Goal: Information Seeking & Learning: Learn about a topic

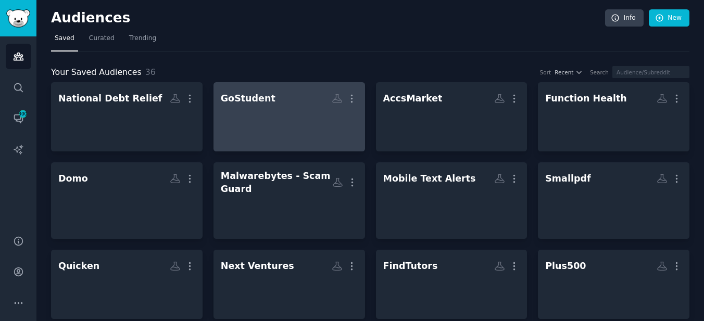
click at [305, 116] on div at bounding box center [289, 126] width 137 height 36
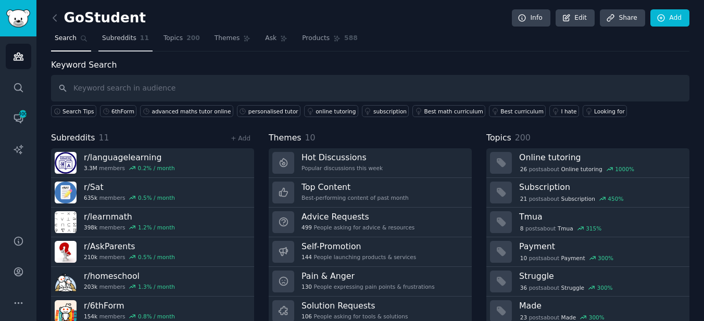
click at [134, 42] on span "Subreddits" at bounding box center [119, 38] width 34 height 9
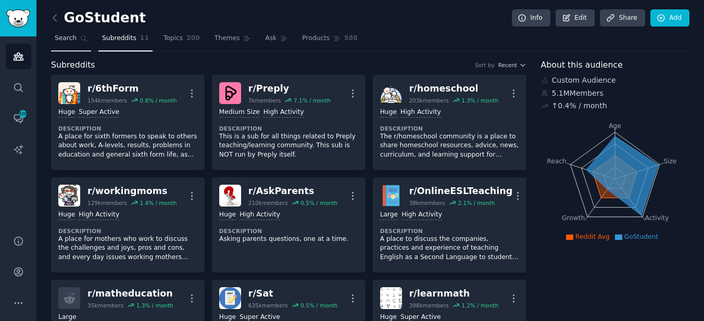
click at [71, 42] on span "Search" at bounding box center [66, 38] width 22 height 9
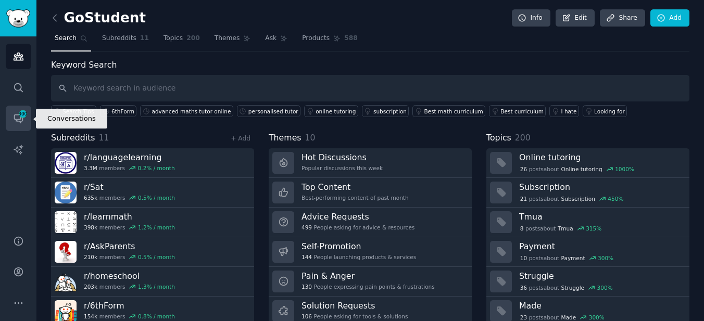
click at [10, 123] on link "Conversations 300" at bounding box center [19, 119] width 26 height 26
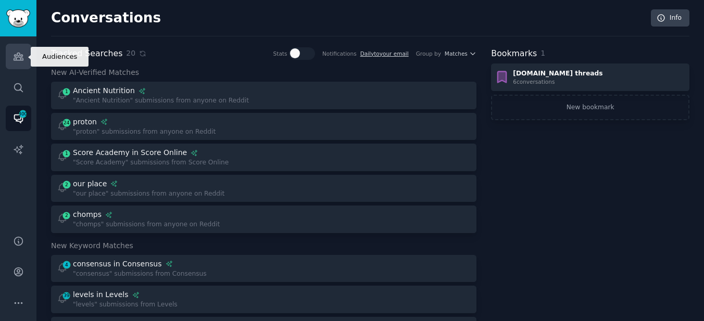
click at [24, 64] on link "Audiences" at bounding box center [19, 57] width 26 height 26
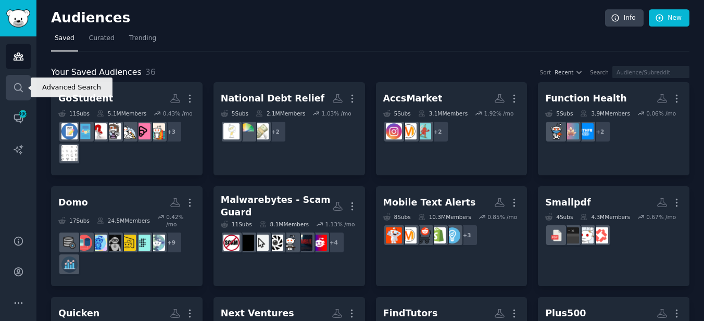
click at [17, 92] on icon "Sidebar" at bounding box center [18, 87] width 11 height 11
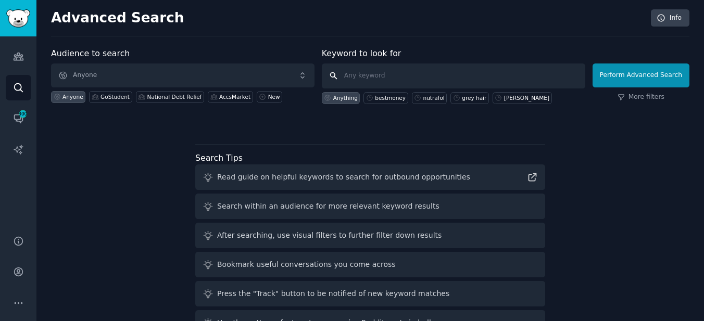
click at [383, 81] on input "text" at bounding box center [454, 76] width 264 height 25
type input "bestmoney"
click button "Perform Advanced Search" at bounding box center [641, 76] width 97 height 24
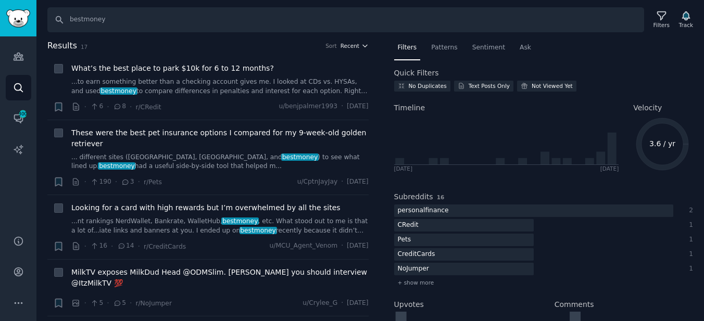
click at [353, 45] on span "Recent" at bounding box center [350, 45] width 19 height 7
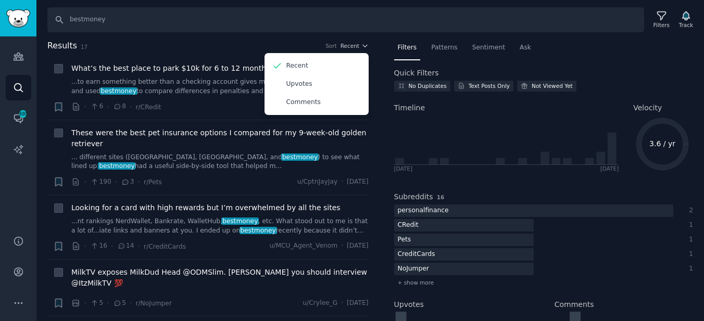
click at [293, 40] on h2 "Results 17 Sort Recent Recent Upvotes Comments" at bounding box center [207, 46] width 321 height 13
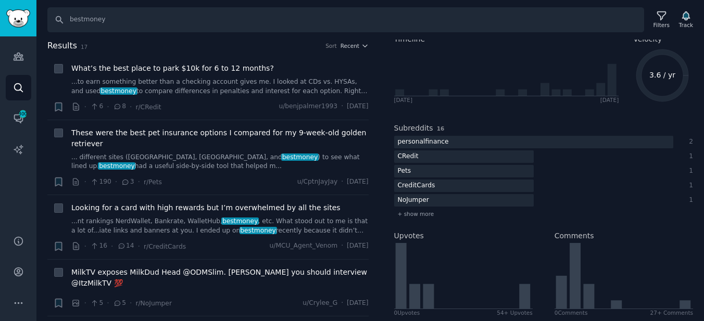
scroll to position [70, 0]
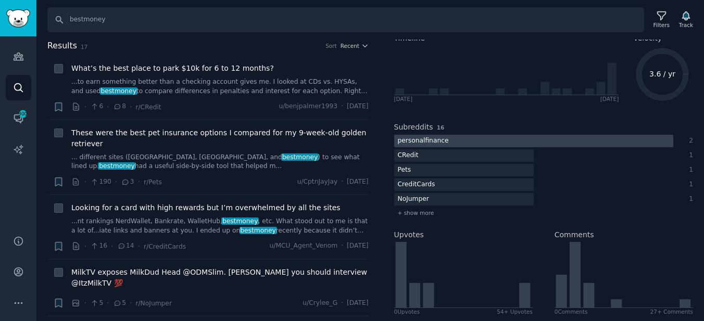
click at [482, 140] on div at bounding box center [533, 141] width 279 height 13
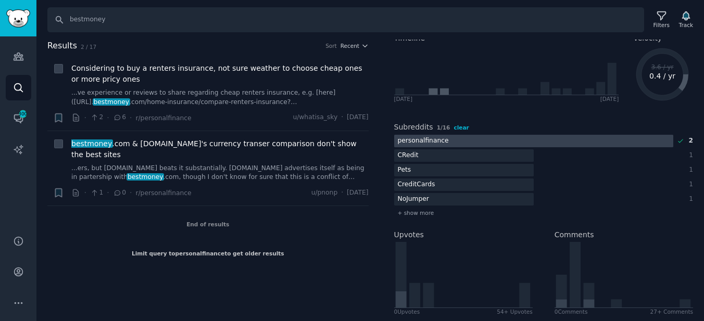
click at [459, 127] on span "clear" at bounding box center [461, 127] width 15 height 6
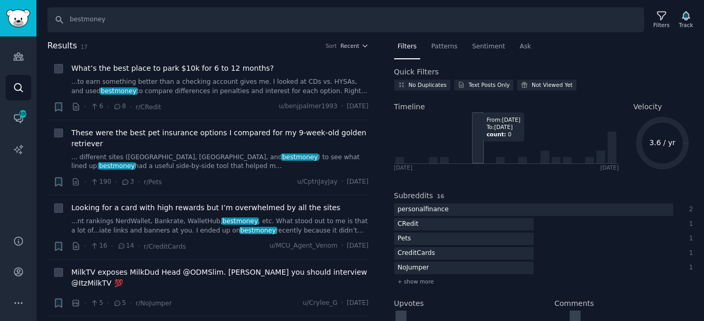
scroll to position [0, 0]
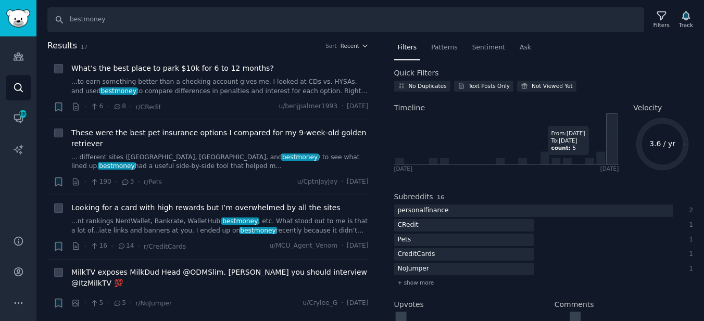
click at [612, 160] on icon at bounding box center [611, 148] width 9 height 32
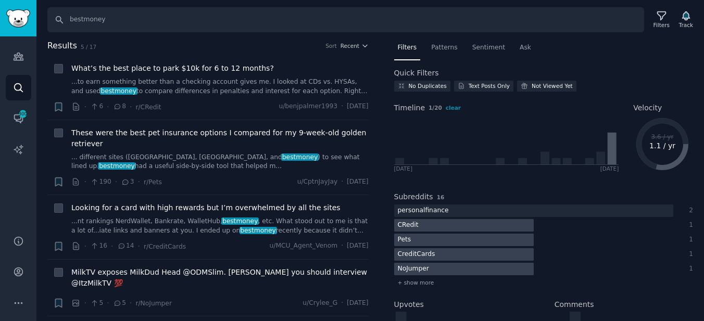
drag, startPoint x: 591, startPoint y: 69, endPoint x: 628, endPoint y: 142, distance: 82.2
click at [628, 142] on div "Timeline 1 / 20 clear [DATE] [DATE] Velocity 3.6 / yr 1.1 / yr" at bounding box center [543, 136] width 299 height 82
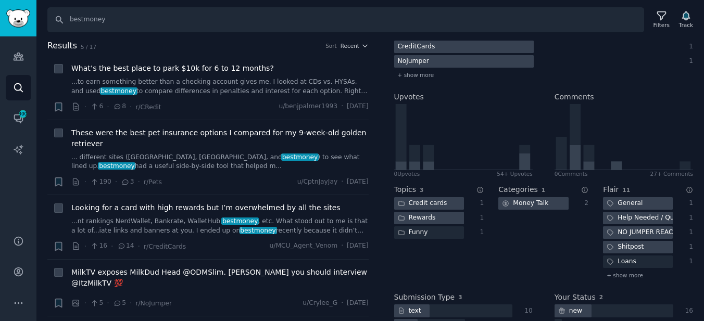
scroll to position [219, 0]
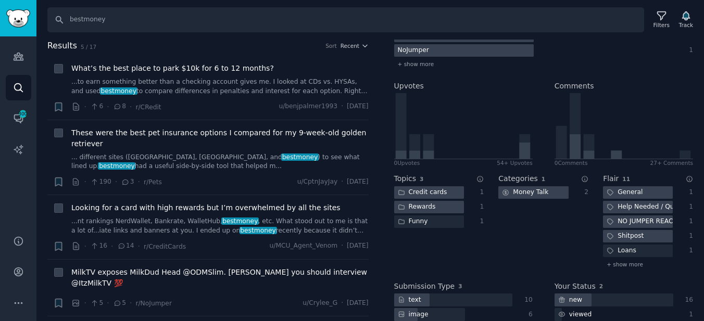
click at [539, 223] on div "Categories 1 Money Talk 2" at bounding box center [543, 220] width 90 height 108
click at [521, 150] on icon at bounding box center [524, 151] width 11 height 17
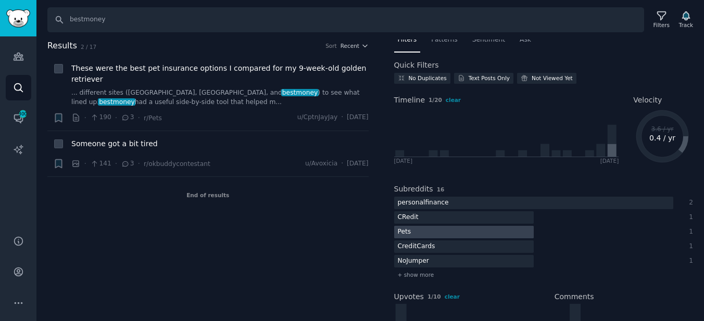
scroll to position [0, 0]
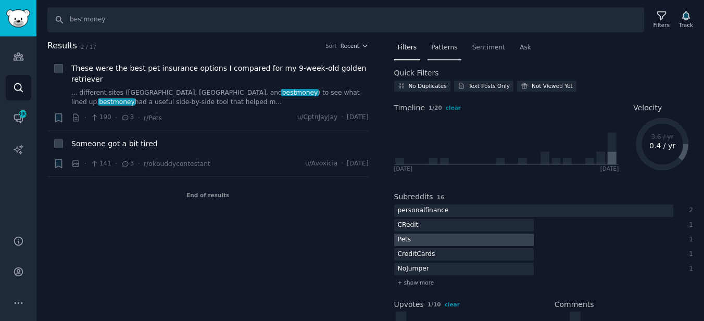
drag, startPoint x: 628, startPoint y: 142, endPoint x: 450, endPoint y: 48, distance: 200.8
click at [450, 48] on span "Patterns" at bounding box center [444, 47] width 26 height 9
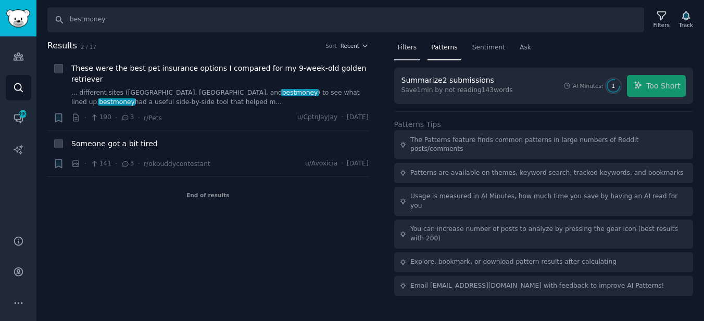
drag, startPoint x: 450, startPoint y: 48, endPoint x: 407, endPoint y: 41, distance: 43.8
click at [407, 41] on div "Filters" at bounding box center [407, 50] width 27 height 21
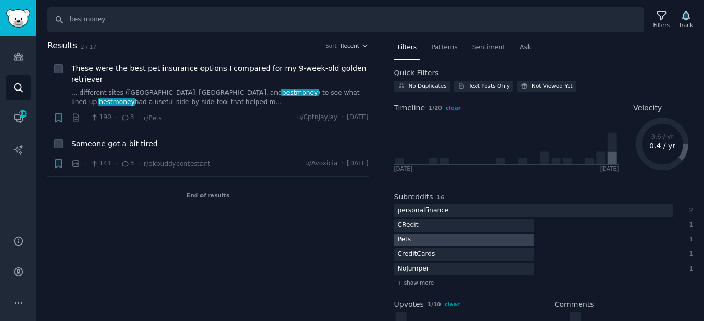
click at [354, 45] on span "Recent" at bounding box center [350, 45] width 19 height 7
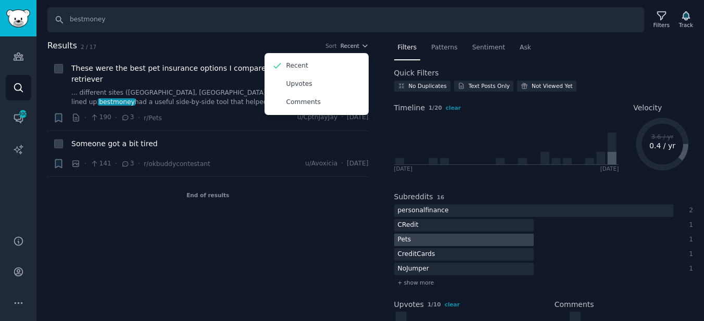
click at [354, 48] on span "Recent" at bounding box center [350, 45] width 19 height 7
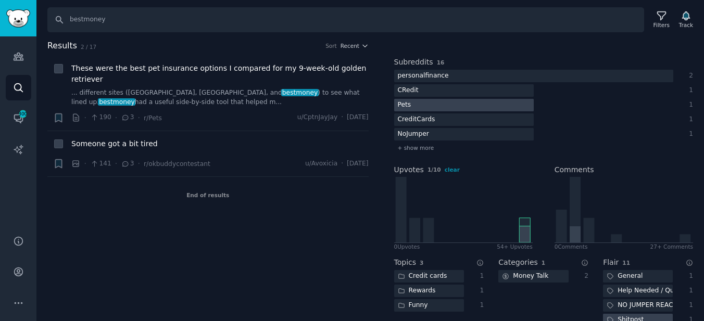
scroll to position [141, 0]
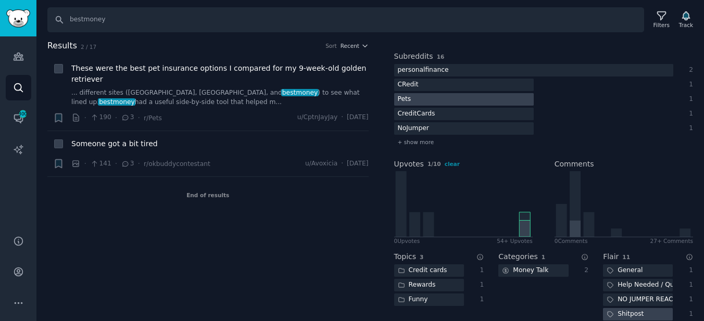
click at [458, 82] on div at bounding box center [464, 85] width 140 height 13
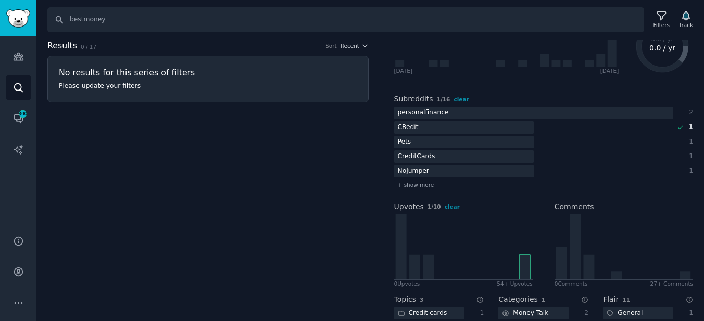
scroll to position [95, 0]
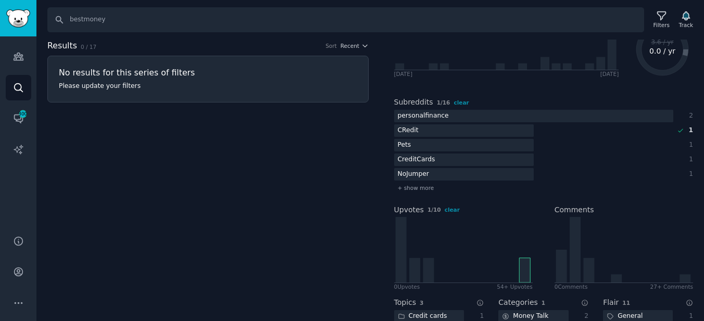
click at [461, 108] on div "Subreddits 1 / 16 clear personalfinance 2 CRedit 1 Pets 1 CreditCards 1 NoJumpe…" at bounding box center [543, 144] width 299 height 108
click at [460, 105] on span "clear" at bounding box center [461, 102] width 15 height 6
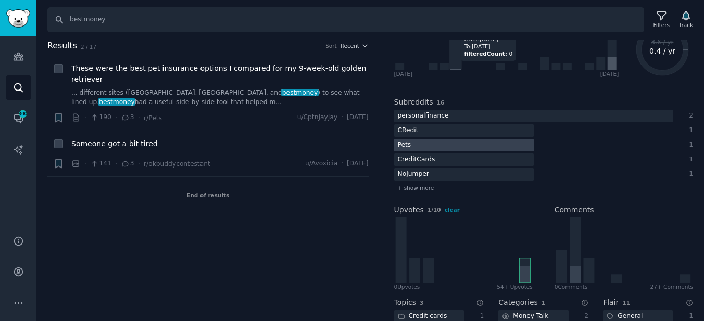
scroll to position [0, 0]
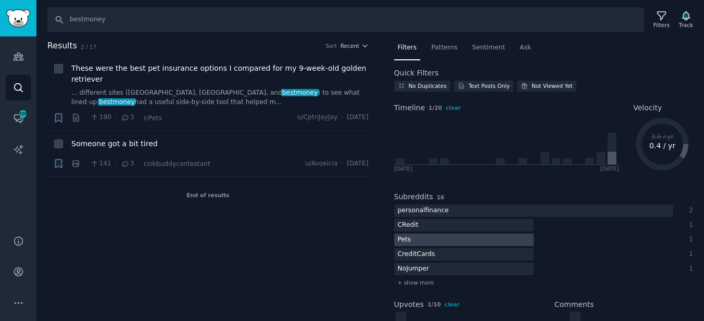
click at [452, 44] on span "Patterns" at bounding box center [444, 47] width 26 height 9
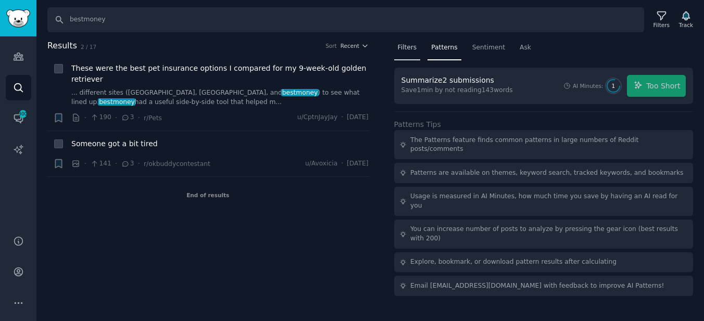
drag, startPoint x: 407, startPoint y: 41, endPoint x: 411, endPoint y: 45, distance: 5.9
click at [411, 45] on span "Filters" at bounding box center [407, 47] width 19 height 9
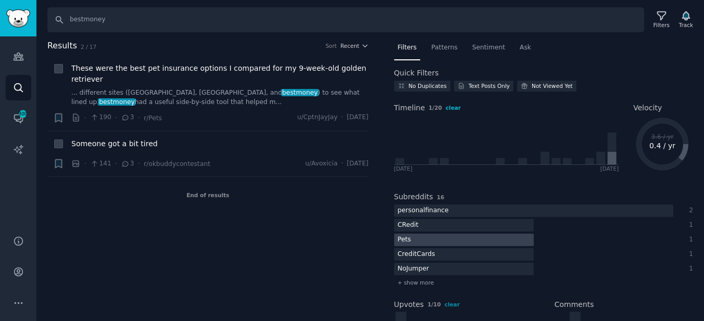
drag, startPoint x: 411, startPoint y: 45, endPoint x: 455, endPoint y: 107, distance: 75.9
click at [455, 107] on span "clear" at bounding box center [453, 108] width 15 height 6
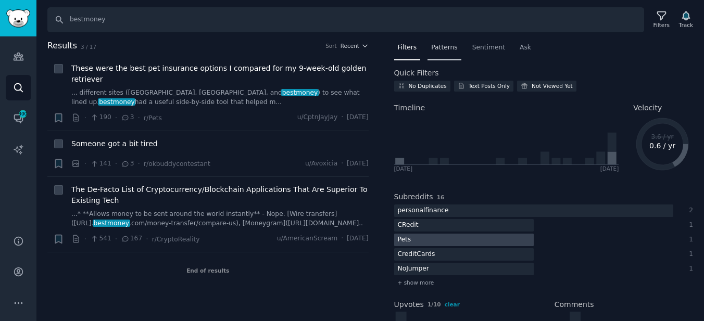
drag, startPoint x: 455, startPoint y: 107, endPoint x: 443, endPoint y: 47, distance: 61.6
click at [443, 47] on span "Patterns" at bounding box center [444, 47] width 26 height 9
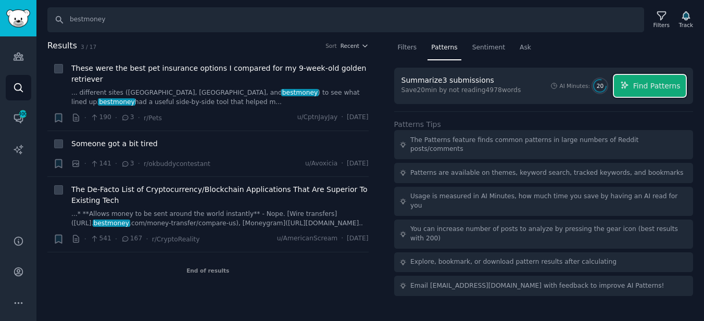
click at [651, 88] on span "Find Patterns" at bounding box center [656, 86] width 47 height 11
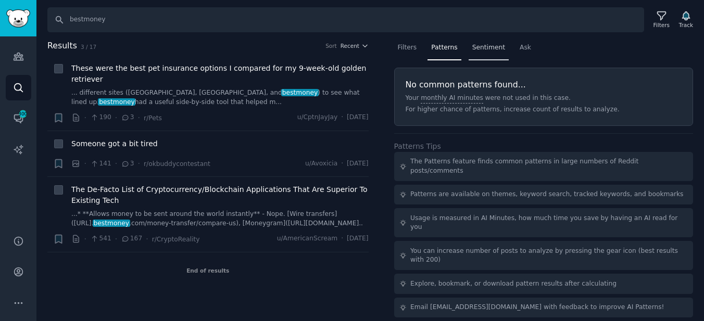
drag, startPoint x: 443, startPoint y: 47, endPoint x: 475, endPoint y: 46, distance: 32.8
click at [475, 46] on span "Sentiment" at bounding box center [488, 47] width 33 height 9
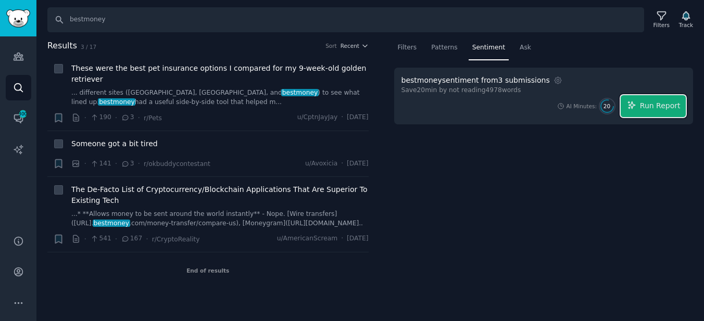
click at [663, 101] on span "Run Report" at bounding box center [660, 106] width 41 height 11
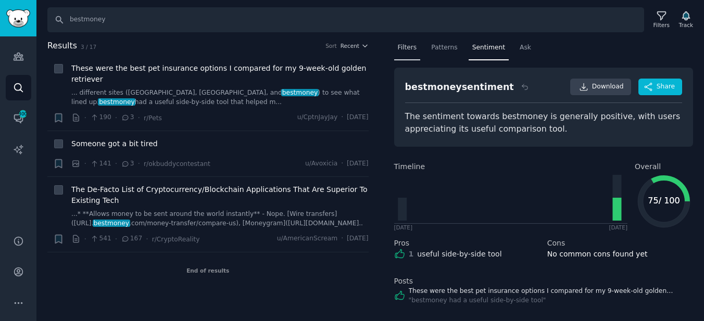
click at [403, 49] on span "Filters" at bounding box center [407, 47] width 19 height 9
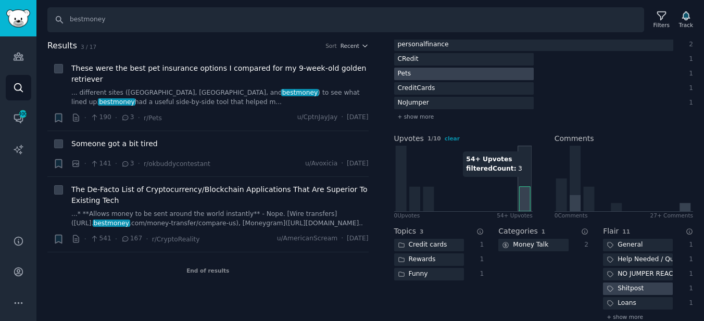
scroll to position [174, 0]
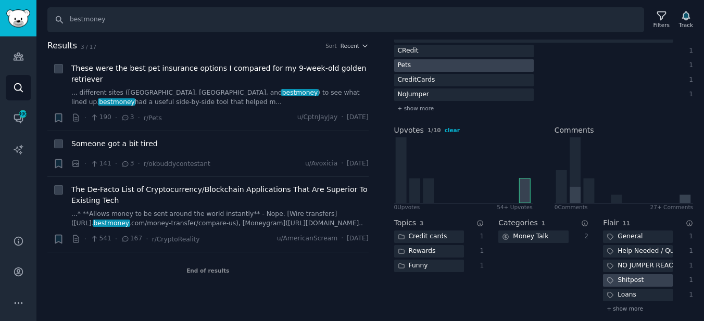
click at [451, 133] on span "clear" at bounding box center [452, 130] width 15 height 6
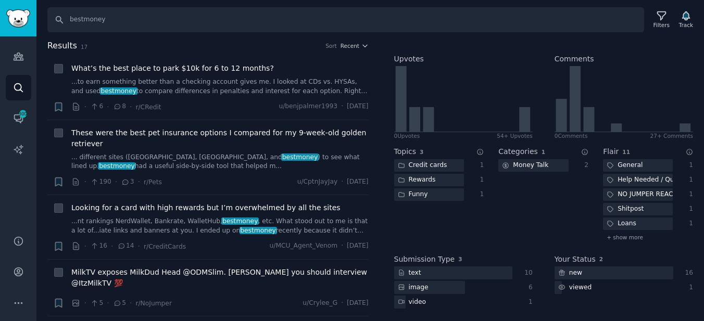
scroll to position [0, 0]
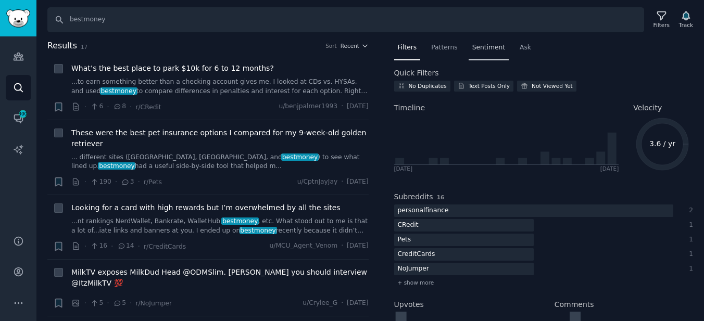
click at [485, 46] on span "Sentiment" at bounding box center [488, 47] width 33 height 9
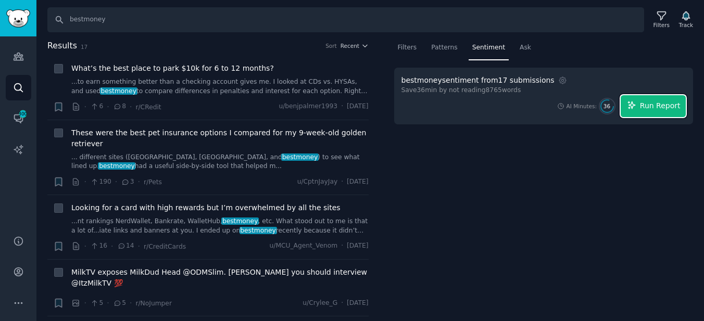
click at [655, 101] on span "Run Report" at bounding box center [660, 106] width 41 height 11
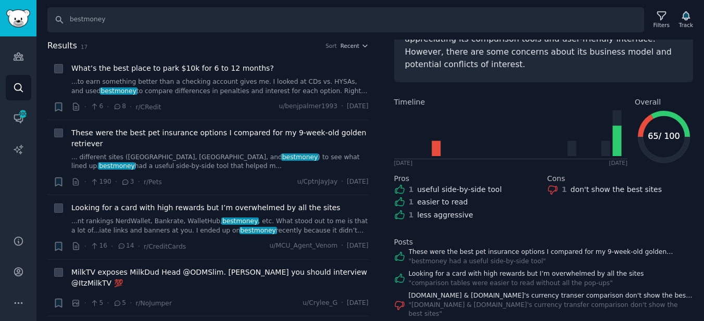
scroll to position [97, 0]
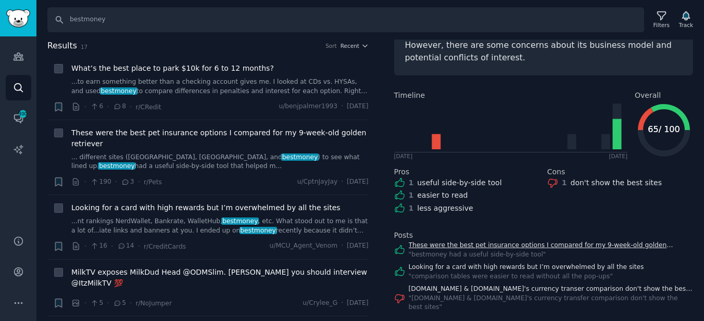
click at [493, 246] on link "These were the best pet insurance options I compared for my 9-week-old golden r…" at bounding box center [551, 245] width 285 height 9
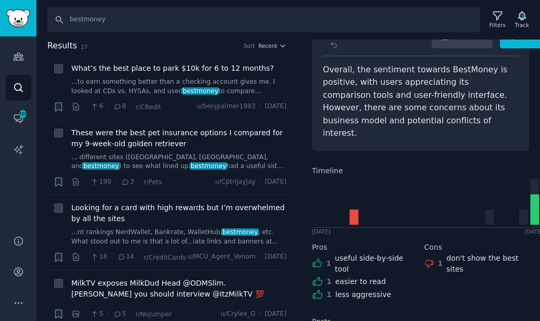
scroll to position [0, 0]
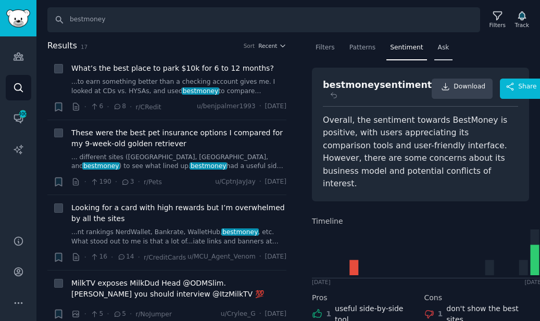
click at [445, 46] on span "Ask" at bounding box center [443, 47] width 11 height 9
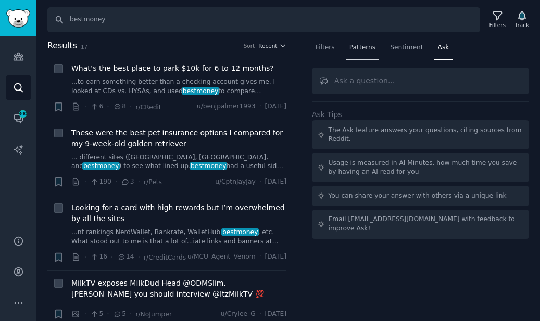
click at [363, 48] on span "Patterns" at bounding box center [362, 47] width 26 height 9
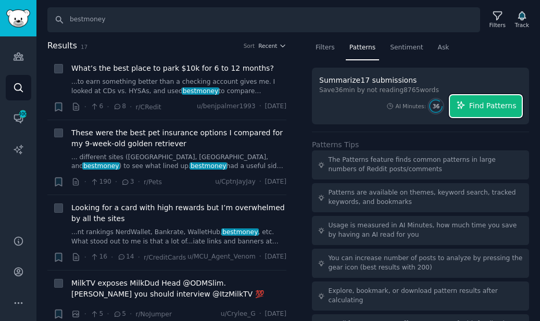
click at [493, 104] on span "Find Patterns" at bounding box center [492, 106] width 47 height 11
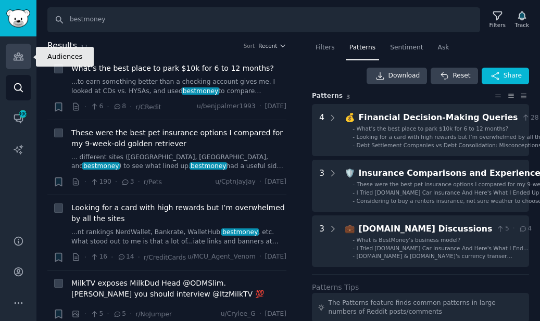
click at [19, 59] on icon "Sidebar" at bounding box center [18, 56] width 11 height 11
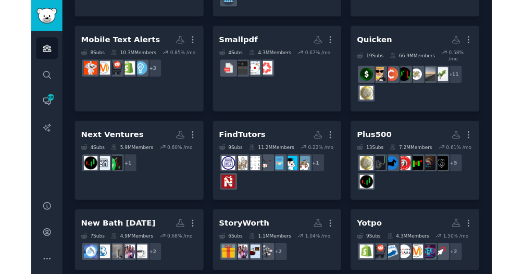
scroll to position [276, 0]
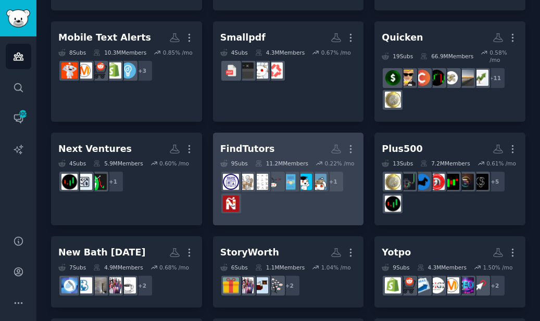
click at [272, 148] on h2 "FindTutors More" at bounding box center [288, 149] width 136 height 18
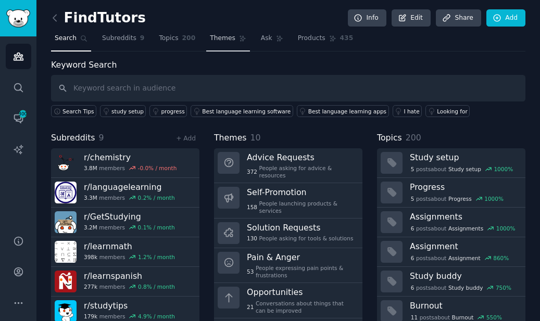
click at [207, 42] on link "Themes" at bounding box center [228, 40] width 44 height 21
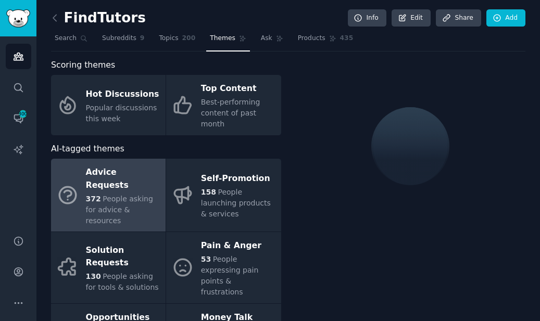
click at [251, 41] on nav "Search Subreddits 9 Topics 200 Themes Ask Products 435" at bounding box center [288, 40] width 474 height 21
click at [186, 41] on span "200" at bounding box center [189, 38] width 14 height 9
